Goal: Find specific page/section: Find specific page/section

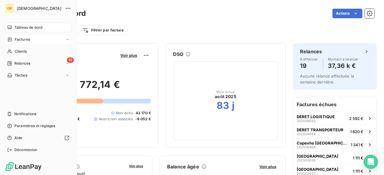
click at [18, 42] on div "Factures" at bounding box center [38, 40] width 67 height 10
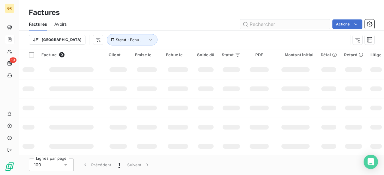
click at [268, 27] on input "text" at bounding box center [285, 24] width 90 height 10
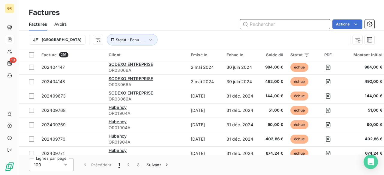
click at [261, 24] on input "text" at bounding box center [285, 24] width 90 height 10
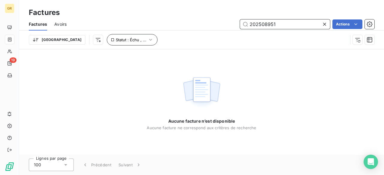
type input "202508951"
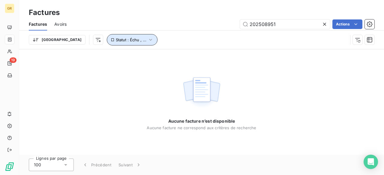
click at [116, 40] on span "Statut : Échu , ..." at bounding box center [131, 39] width 31 height 5
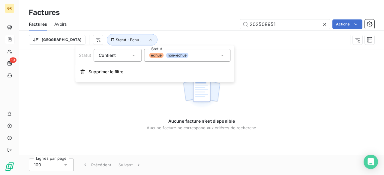
click at [206, 54] on div "échue non-échue" at bounding box center [187, 55] width 86 height 13
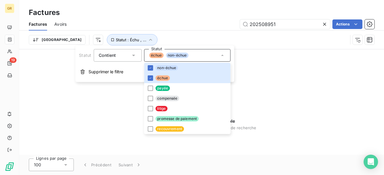
click at [26, 64] on div "Aucune facture n’est disponible Aucune facture ne correspond aux critères de re…" at bounding box center [201, 102] width 365 height 106
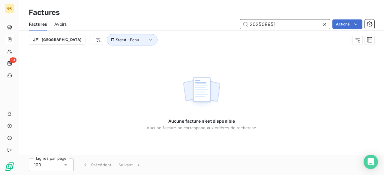
drag, startPoint x: 263, startPoint y: 26, endPoint x: 186, endPoint y: 26, distance: 76.8
click at [186, 26] on div "202508951 Actions" at bounding box center [224, 24] width 301 height 10
click at [279, 24] on input "202508951" at bounding box center [285, 24] width 90 height 10
click at [279, 22] on input "202508951" at bounding box center [285, 24] width 90 height 10
drag, startPoint x: 282, startPoint y: 27, endPoint x: 243, endPoint y: 25, distance: 38.7
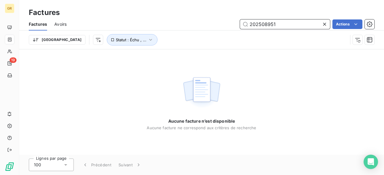
click at [243, 25] on input "202508951" at bounding box center [285, 24] width 90 height 10
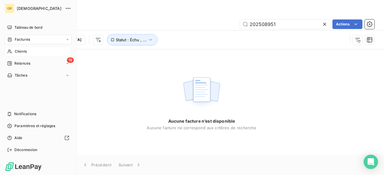
click at [17, 52] on span "Clients" at bounding box center [21, 51] width 12 height 5
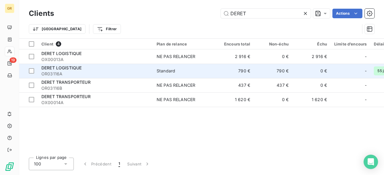
type input "DERET"
click at [74, 71] on span "OR03116A" at bounding box center [95, 74] width 108 height 6
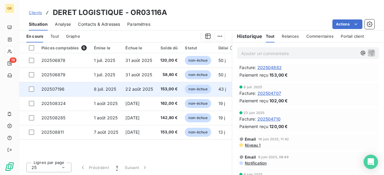
scroll to position [30, 0]
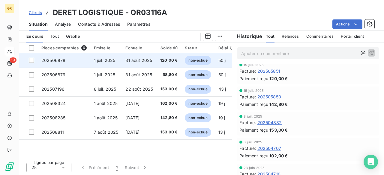
click at [94, 60] on span "1 juil. 2025" at bounding box center [105, 60] width 22 height 5
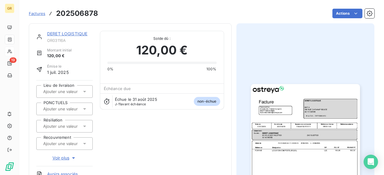
click at [305, 114] on img "button" at bounding box center [305, 161] width 109 height 154
click at [63, 31] on link "DERET LOGISTIQUE" at bounding box center [67, 33] width 40 height 5
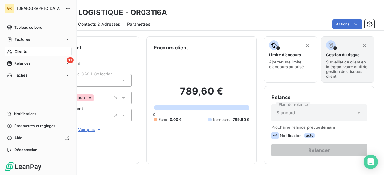
click at [10, 51] on icon at bounding box center [9, 52] width 4 height 4
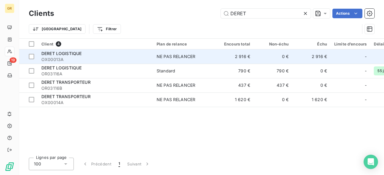
click at [114, 57] on span "OX00013A" at bounding box center [95, 60] width 108 height 6
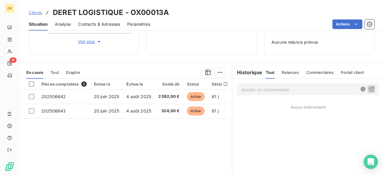
scroll to position [90, 0]
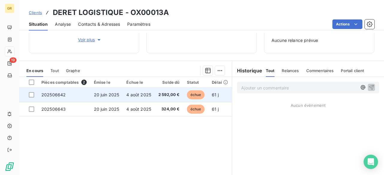
click at [127, 94] on span "4 août 2025" at bounding box center [138, 94] width 25 height 5
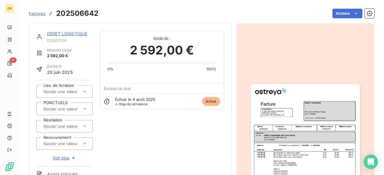
click at [306, 126] on img "button" at bounding box center [305, 161] width 109 height 154
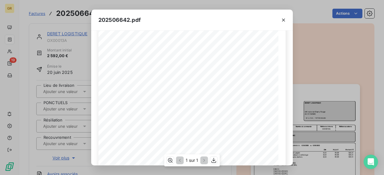
scroll to position [90, 0]
click at [329, 67] on div "202506642.pdf Référence interne Numéro de Date de Numéro de commande Référence …" at bounding box center [192, 87] width 384 height 175
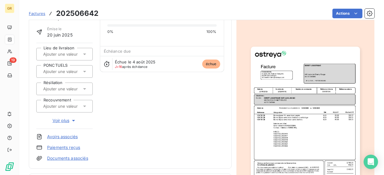
scroll to position [0, 0]
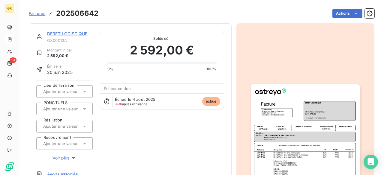
click at [37, 14] on span "Factures" at bounding box center [37, 13] width 16 height 5
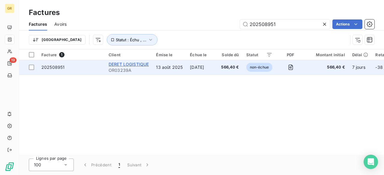
click at [130, 65] on span "DERET LOGISTIQUE" at bounding box center [129, 64] width 40 height 5
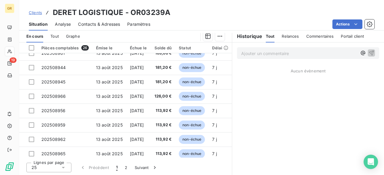
scroll to position [258, 0]
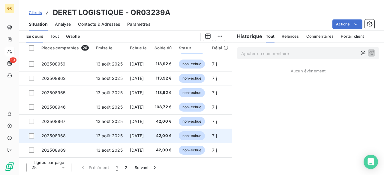
click at [150, 133] on td "[DATE]" at bounding box center [138, 136] width 24 height 14
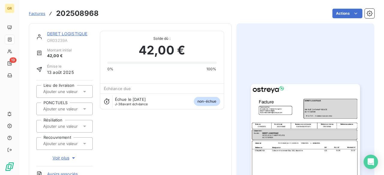
click at [298, 134] on img "button" at bounding box center [305, 161] width 109 height 154
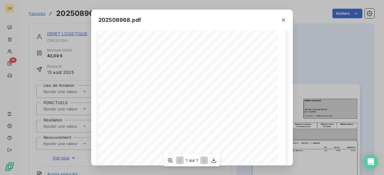
scroll to position [133, 0]
click at [321, 87] on div "202508968.pdf Référence interne Numéro de Date de Numéro de commande Référence …" at bounding box center [192, 87] width 384 height 175
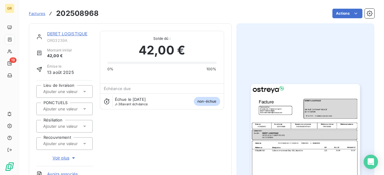
click at [40, 13] on span "Factures" at bounding box center [37, 13] width 16 height 5
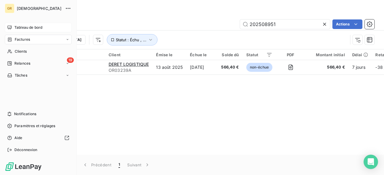
click at [20, 26] on span "Tableau de bord" at bounding box center [28, 27] width 28 height 5
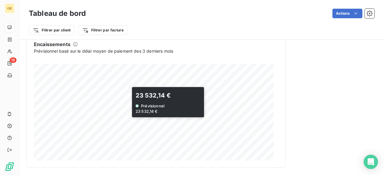
scroll to position [409, 0]
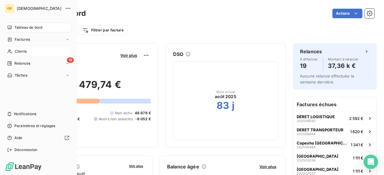
click at [24, 53] on span "Clients" at bounding box center [21, 51] width 12 height 5
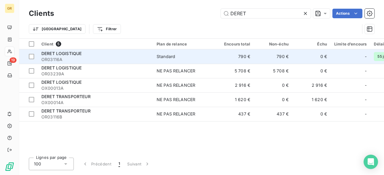
type input "DERET"
click at [76, 63] on td "DERET LOGISTIQUE OR03116A" at bounding box center [95, 56] width 115 height 14
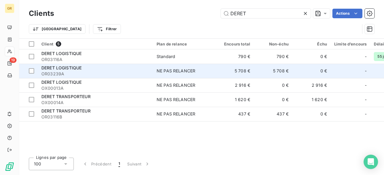
click at [229, 73] on td "5 708 €" at bounding box center [234, 71] width 38 height 14
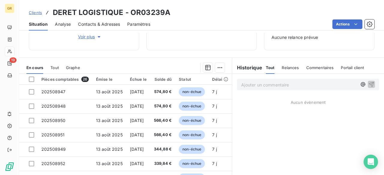
scroll to position [124, 0]
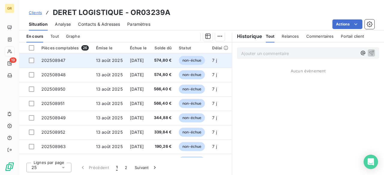
click at [150, 66] on td "[DATE]" at bounding box center [138, 60] width 24 height 14
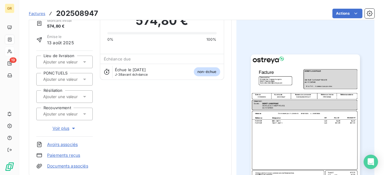
scroll to position [60, 0]
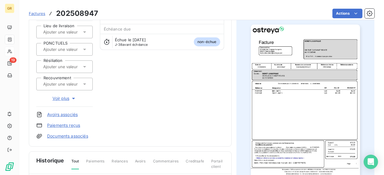
click at [317, 105] on img "button" at bounding box center [305, 102] width 109 height 154
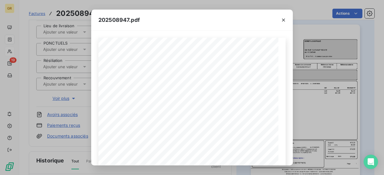
drag, startPoint x: 281, startPoint y: 20, endPoint x: 269, endPoint y: 27, distance: 13.2
click at [281, 20] on icon "button" at bounding box center [283, 20] width 6 height 6
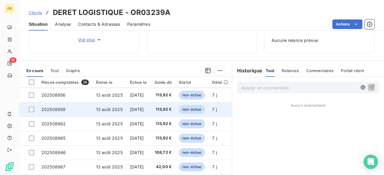
scroll to position [258, 0]
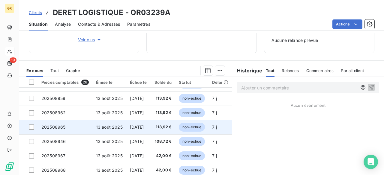
click at [148, 127] on td "[DATE]" at bounding box center [138, 127] width 24 height 14
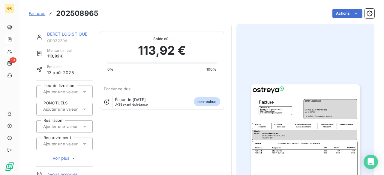
scroll to position [30, 0]
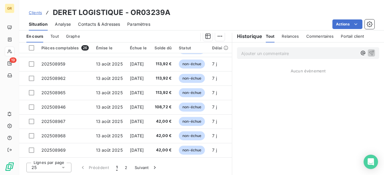
scroll to position [258, 0]
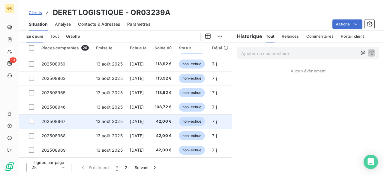
click at [118, 119] on span "13 août 2025" at bounding box center [109, 121] width 27 height 5
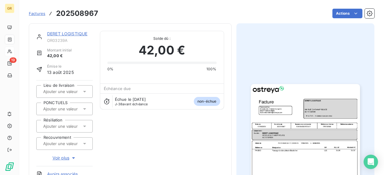
click at [305, 155] on img "button" at bounding box center [305, 161] width 109 height 154
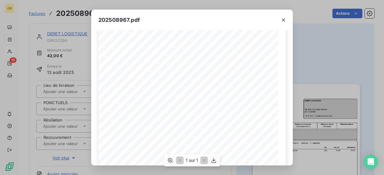
scroll to position [60, 0]
click at [287, 23] on button "button" at bounding box center [284, 20] width 10 height 10
